Goal: Task Accomplishment & Management: Use online tool/utility

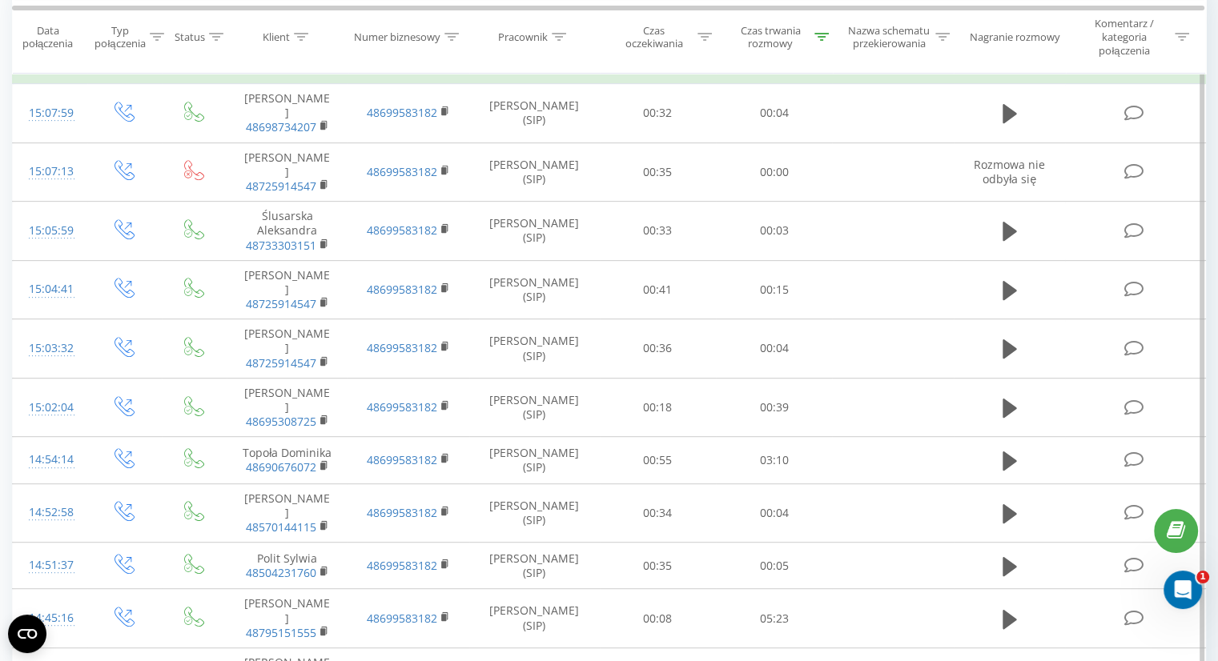
scroll to position [515, 0]
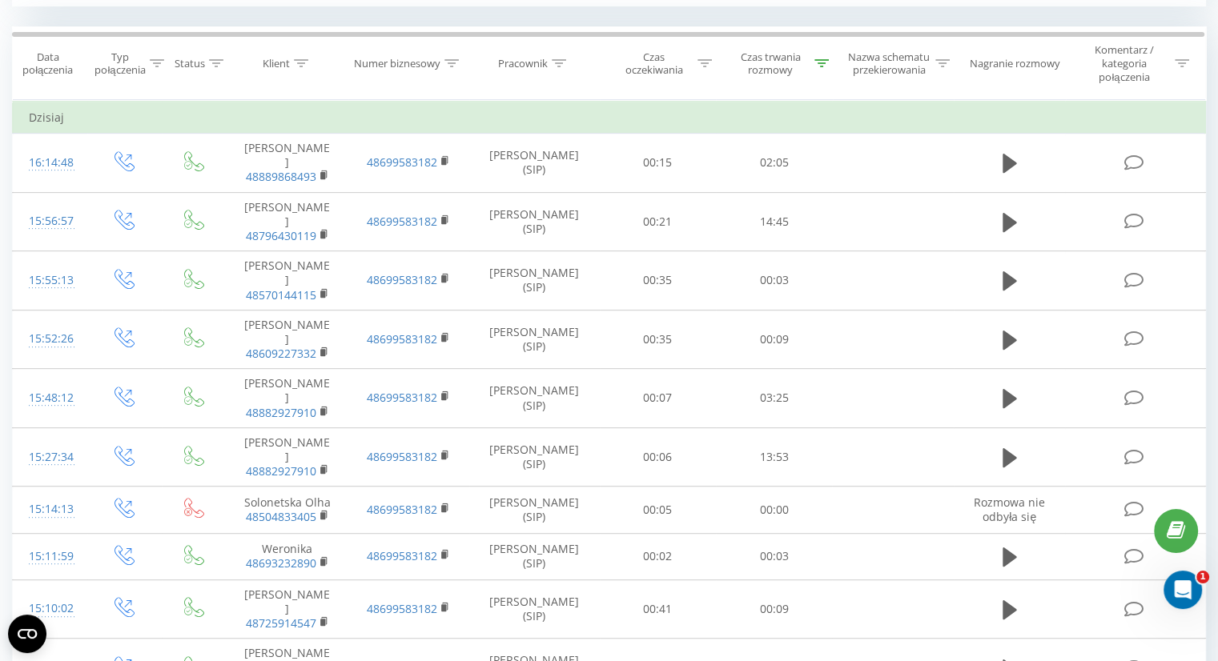
scroll to position [559, 0]
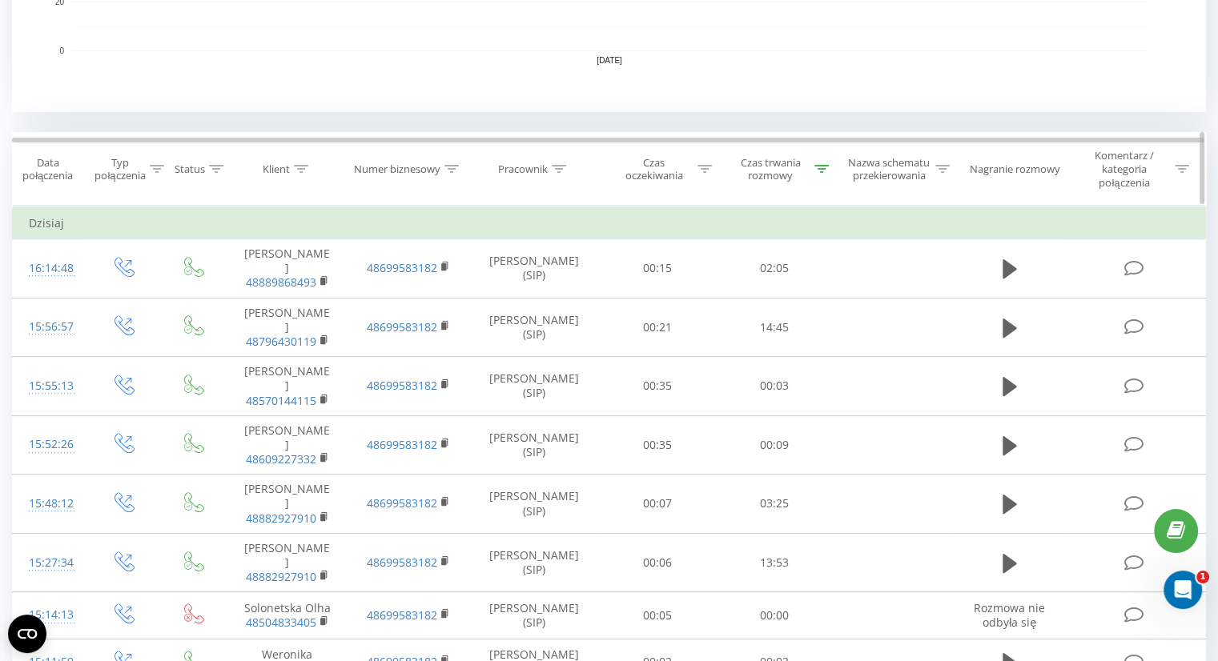
click at [810, 162] on div "Czas trwania rozmowy" at bounding box center [779, 169] width 98 height 27
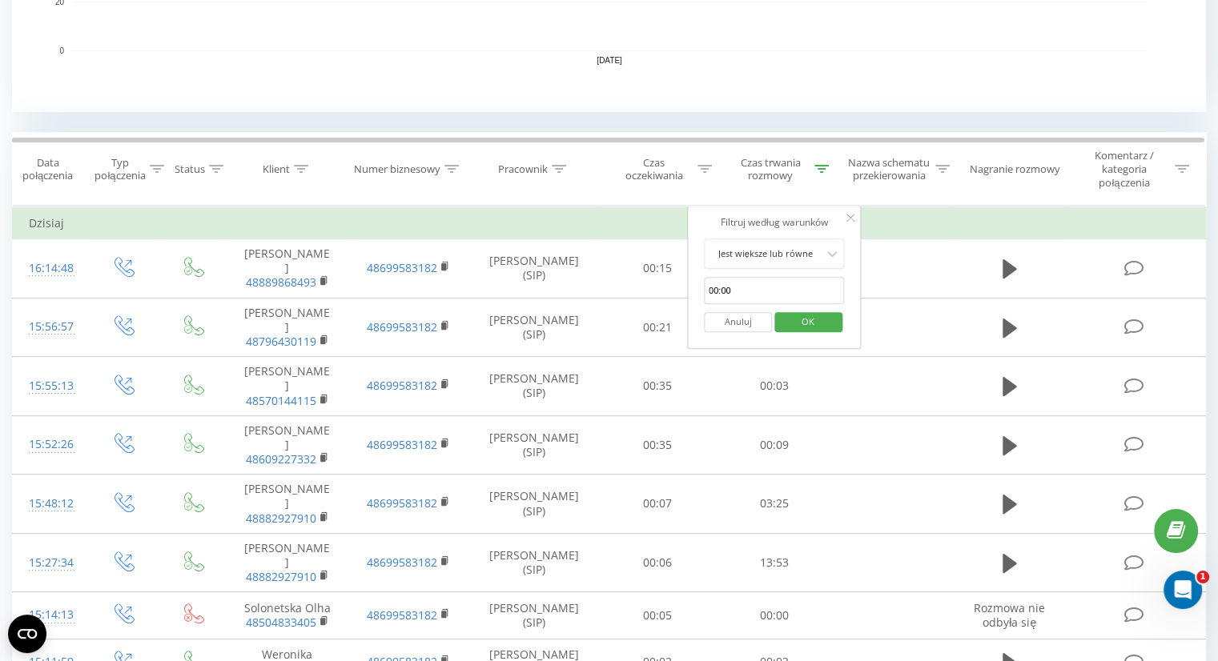
click at [754, 295] on input "00:00" at bounding box center [774, 291] width 141 height 28
type input "00:20"
click button "OK" at bounding box center [808, 322] width 68 height 20
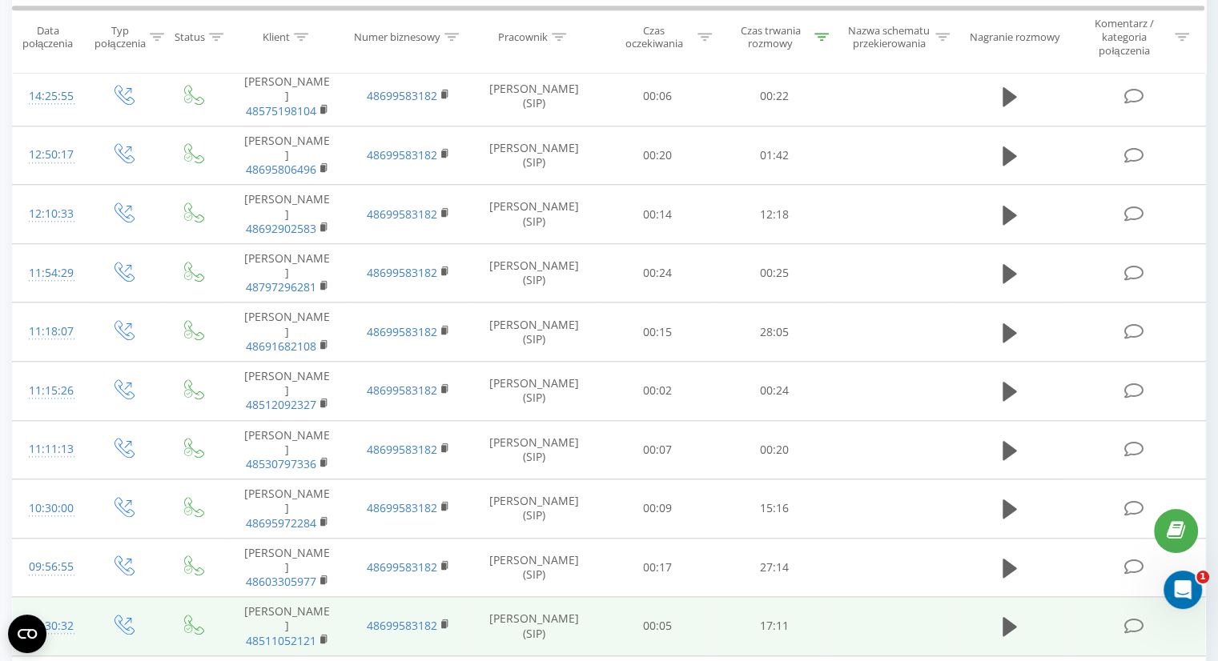
scroll to position [1422, 0]
